Goal: Transaction & Acquisition: Purchase product/service

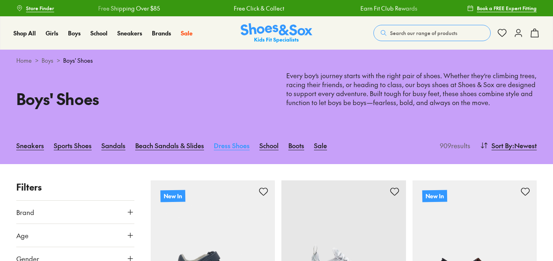
click at [235, 145] on link "Dress Shoes" at bounding box center [232, 145] width 36 height 18
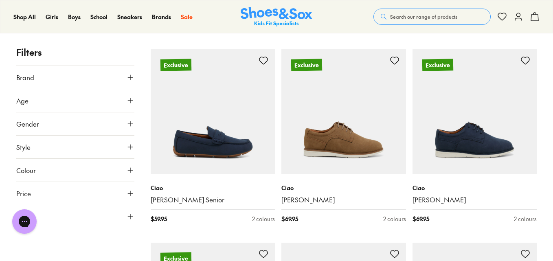
scroll to position [699, 0]
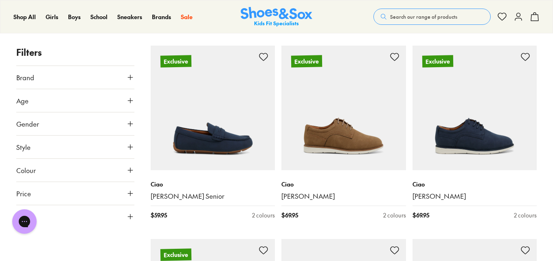
drag, startPoint x: 551, startPoint y: 114, endPoint x: 555, endPoint y: 83, distance: 31.6
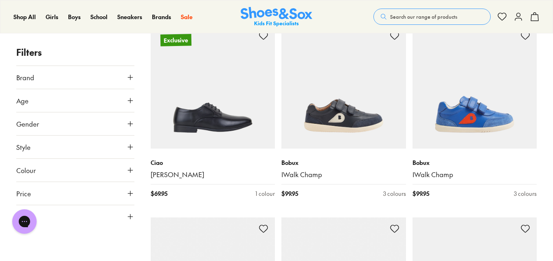
scroll to position [758, 0]
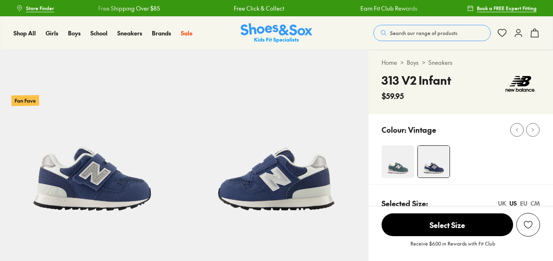
select select "*"
